Goal: Task Accomplishment & Management: Manage account settings

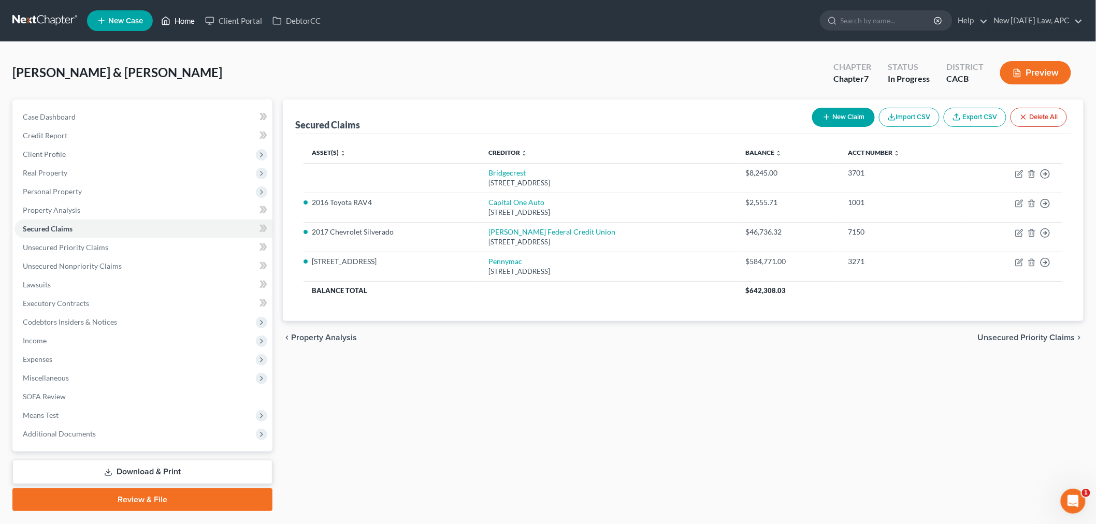
click at [175, 26] on link "Home" at bounding box center [178, 20] width 44 height 19
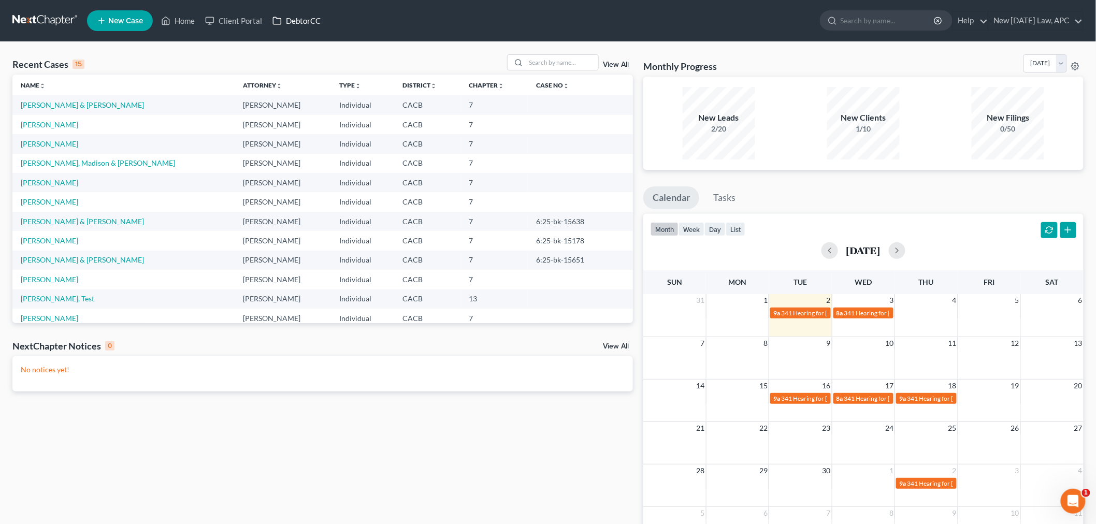
click at [303, 17] on link "DebtorCC" at bounding box center [296, 20] width 59 height 19
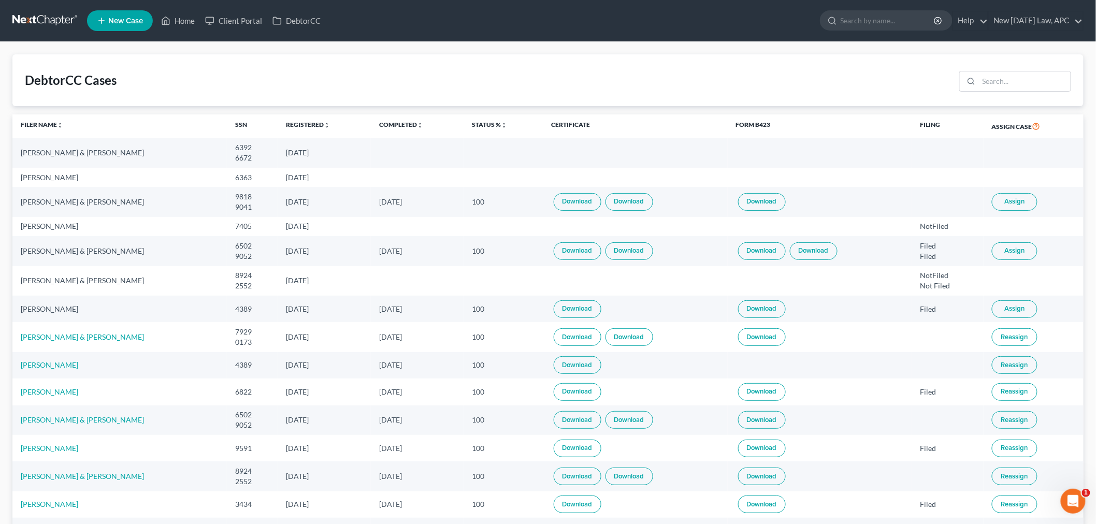
click at [576, 204] on link "Download" at bounding box center [578, 202] width 48 height 18
click at [1023, 207] on button "Assign" at bounding box center [1015, 202] width 46 height 18
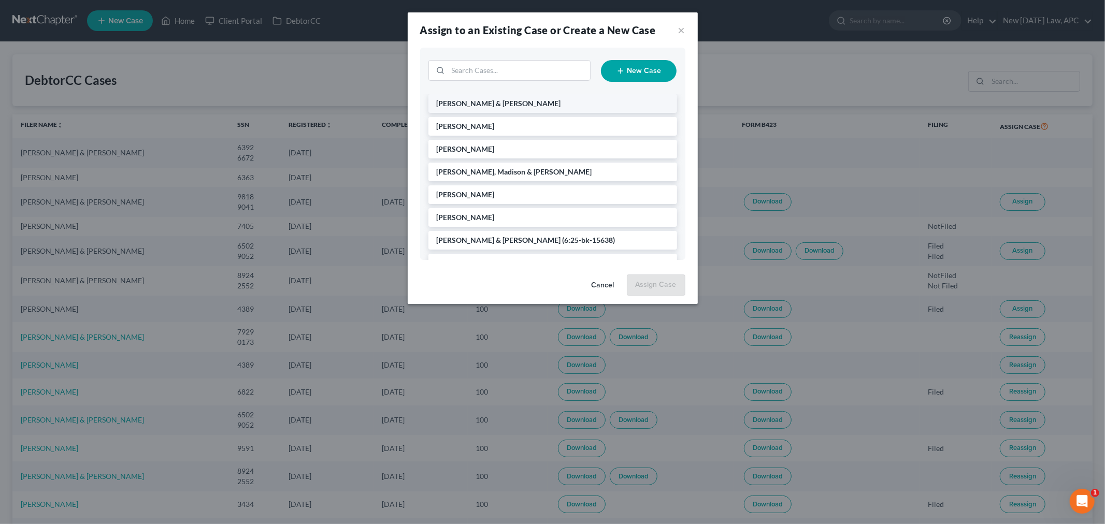
click at [522, 103] on span "[PERSON_NAME] & [PERSON_NAME]" at bounding box center [499, 103] width 124 height 9
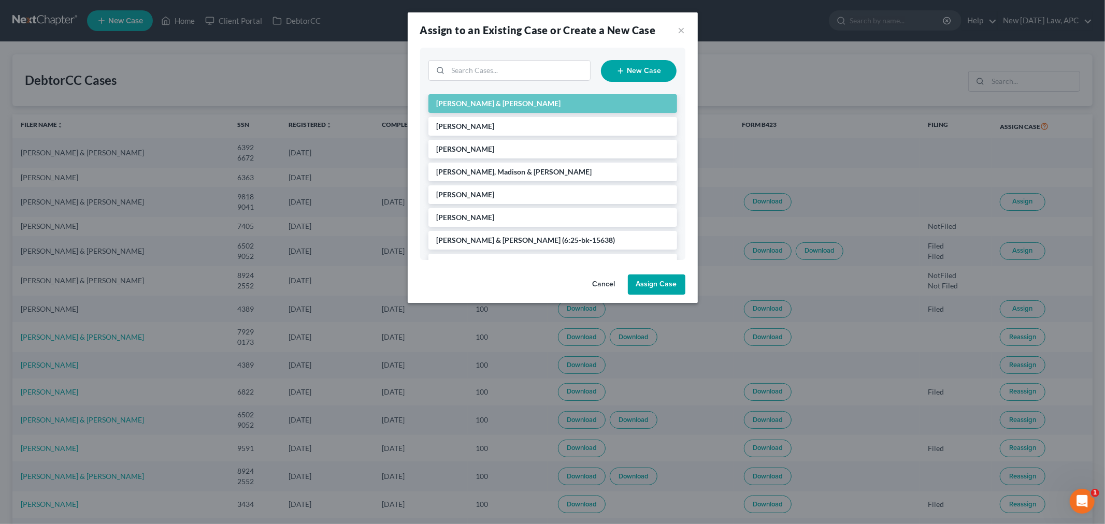
click at [646, 286] on button "Assign Case" at bounding box center [657, 285] width 58 height 21
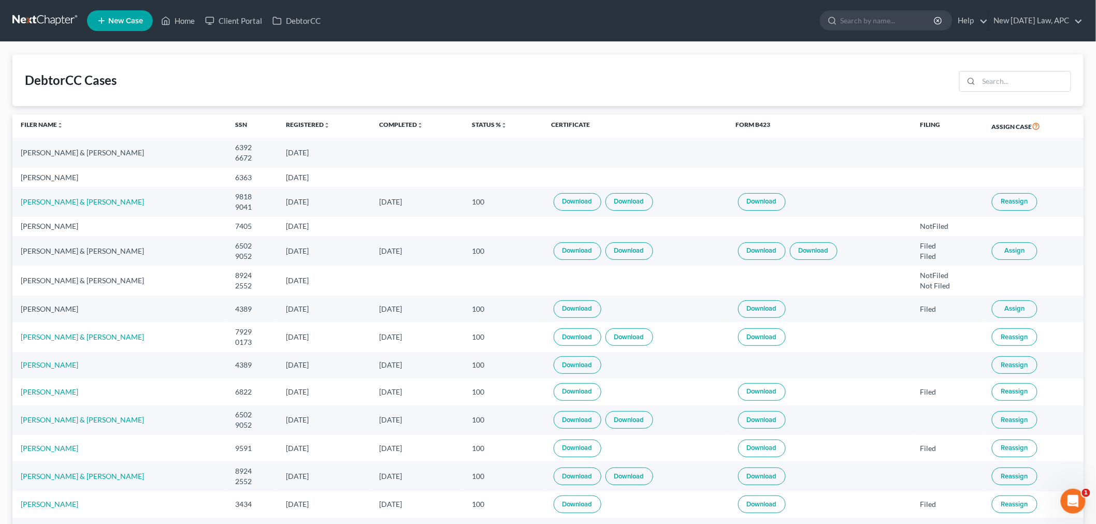
click at [629, 205] on link "Download" at bounding box center [630, 202] width 48 height 18
click at [182, 22] on link "Home" at bounding box center [178, 20] width 44 height 19
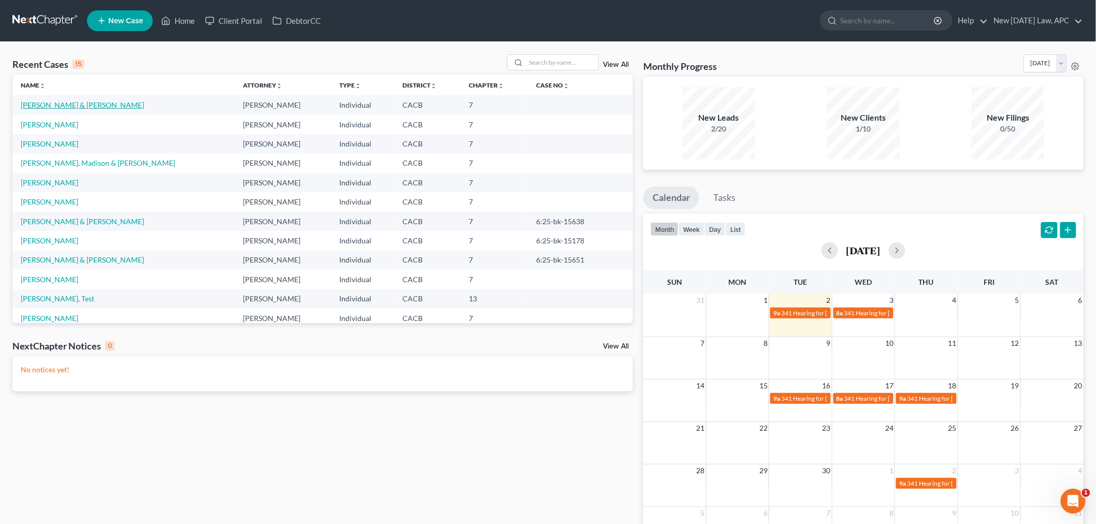
click at [102, 106] on link "[PERSON_NAME] & [PERSON_NAME]" at bounding box center [82, 105] width 123 height 9
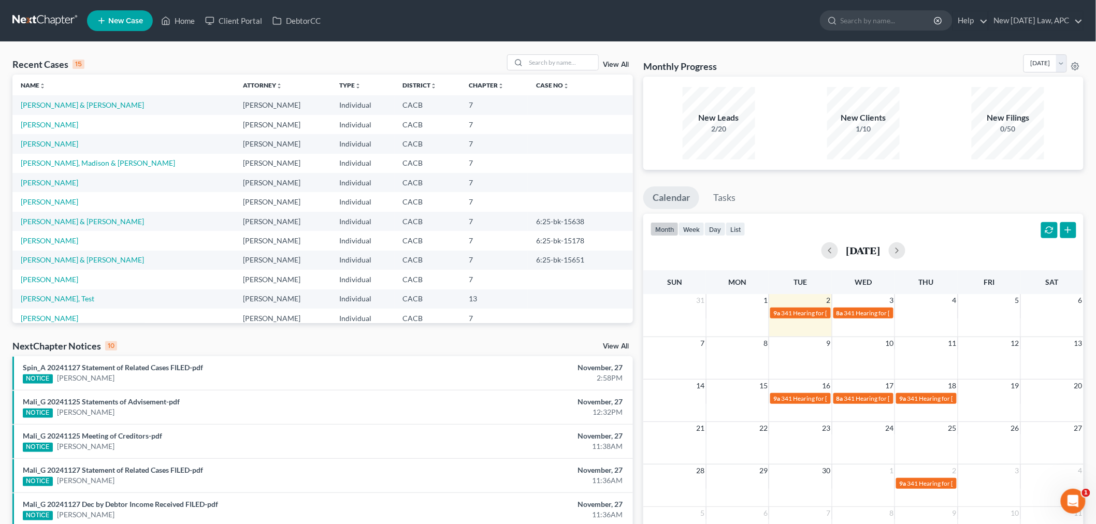
select select "4"
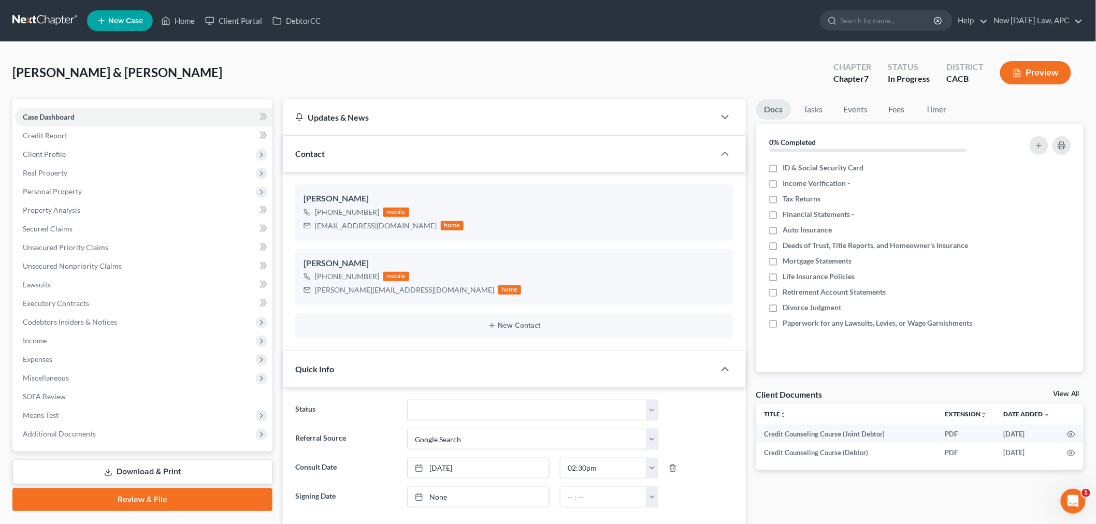
scroll to position [874, 0]
click at [103, 384] on span "Miscellaneous" at bounding box center [144, 378] width 258 height 19
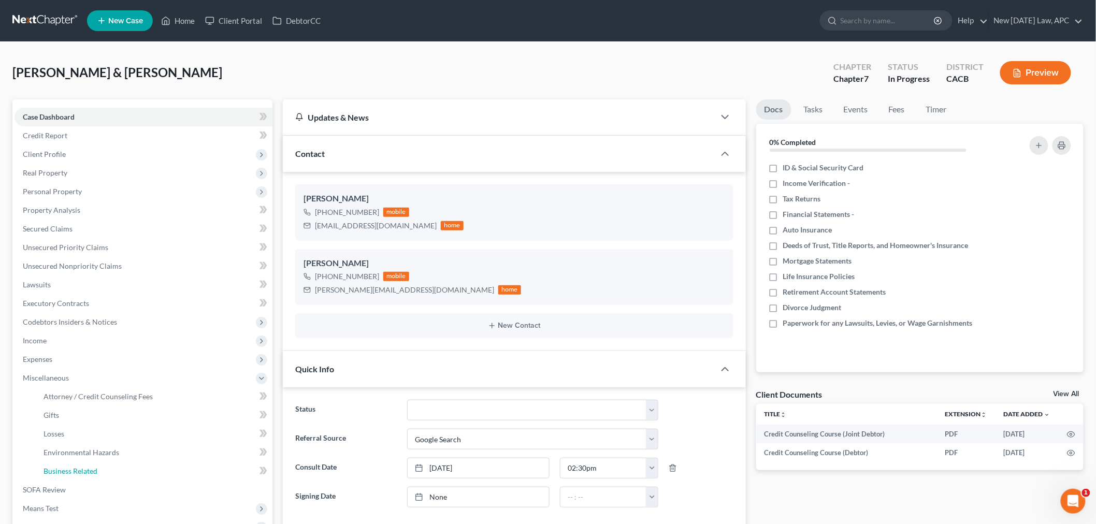
click at [138, 478] on link "Business Related" at bounding box center [153, 471] width 237 height 19
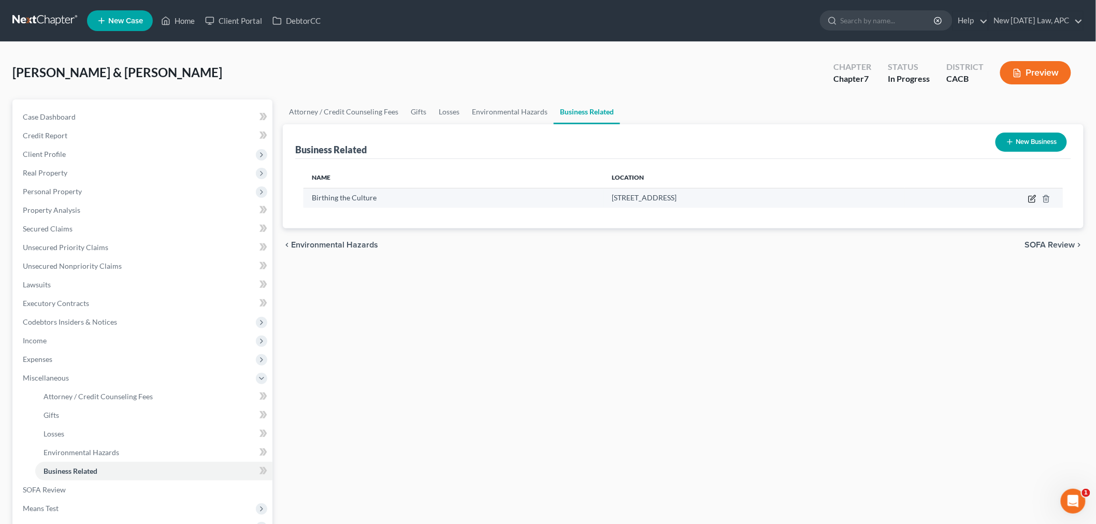
click at [1031, 198] on icon "button" at bounding box center [1033, 199] width 8 height 8
select select "sole_proprietor"
select select "4"
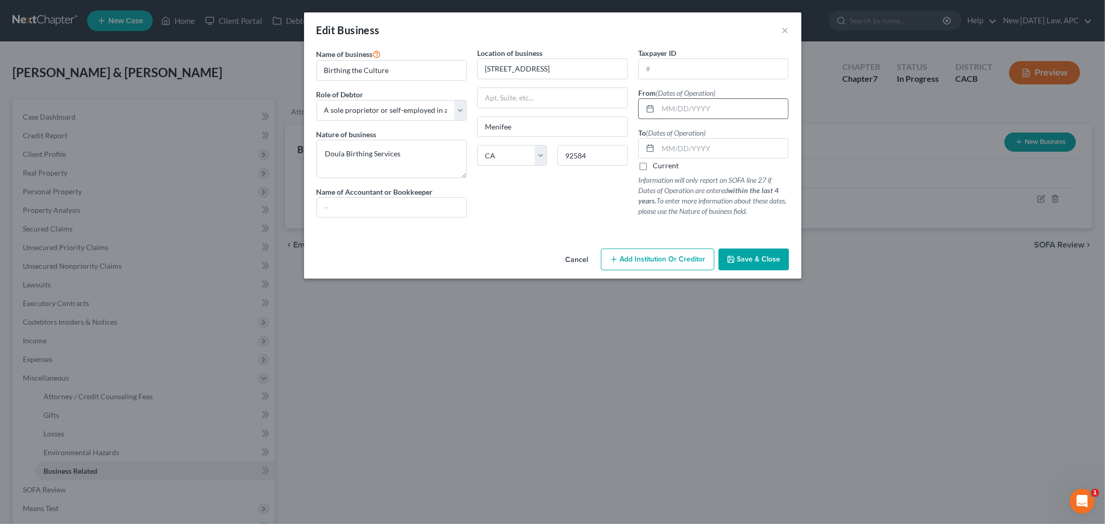
drag, startPoint x: 697, startPoint y: 101, endPoint x: 706, endPoint y: 114, distance: 16.1
click at [697, 101] on input "text" at bounding box center [723, 109] width 131 height 20
click at [602, 224] on div "Location of business [GEOGRAPHIC_DATA] [GEOGRAPHIC_DATA][US_STATE] [GEOGRAPHIC_…" at bounding box center [552, 137] width 161 height 178
click at [786, 33] on button "×" at bounding box center [785, 30] width 7 height 12
